Goal: Information Seeking & Learning: Learn about a topic

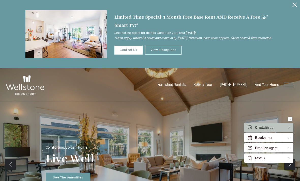
click at [295, 5] on icon "Close Alert" at bounding box center [294, 5] width 5 height 5
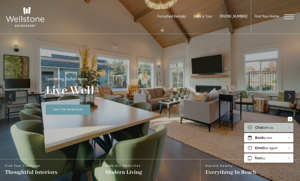
click at [292, 13] on div "Find Your Home" at bounding box center [272, 17] width 43 height 34
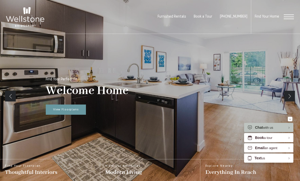
click at [288, 17] on span "Open Menu" at bounding box center [289, 16] width 10 height 5
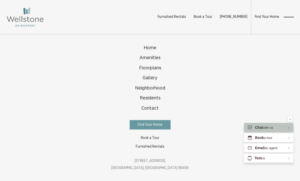
click at [160, 67] on span "Floorplans" at bounding box center [150, 68] width 22 height 5
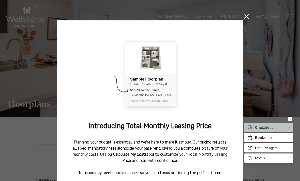
click at [245, 19] on button at bounding box center [246, 16] width 5 height 5
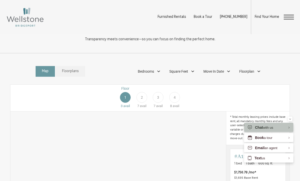
scroll to position [170, 0]
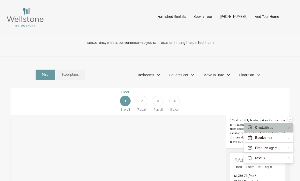
click at [149, 76] on span "Bedrooms" at bounding box center [146, 74] width 16 height 5
click at [181, 74] on span "Square Feet" at bounding box center [178, 74] width 19 height 5
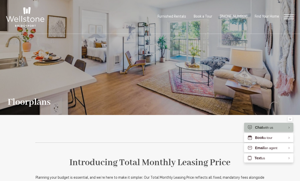
scroll to position [0, 0]
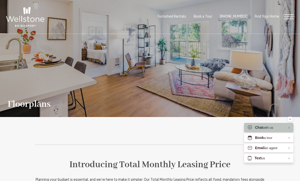
click at [287, 19] on span "Open Menu" at bounding box center [289, 19] width 10 height 1
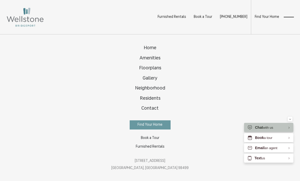
click at [151, 79] on span "Gallery" at bounding box center [150, 78] width 15 height 5
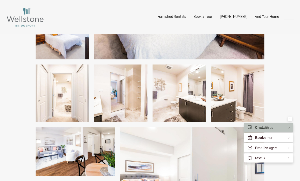
scroll to position [426, 0]
click at [67, 97] on img at bounding box center [62, 92] width 53 height 57
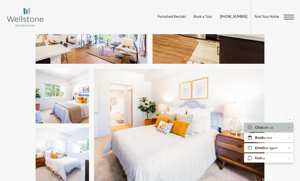
scroll to position [293, 0]
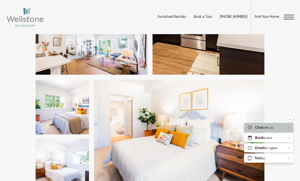
click at [289, 18] on span "Open Menu" at bounding box center [289, 17] width 10 height 5
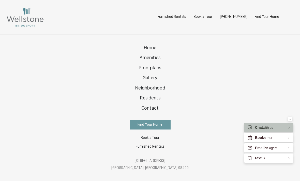
click at [154, 58] on span "Amenities" at bounding box center [150, 57] width 21 height 5
